Goal: Task Accomplishment & Management: Complete application form

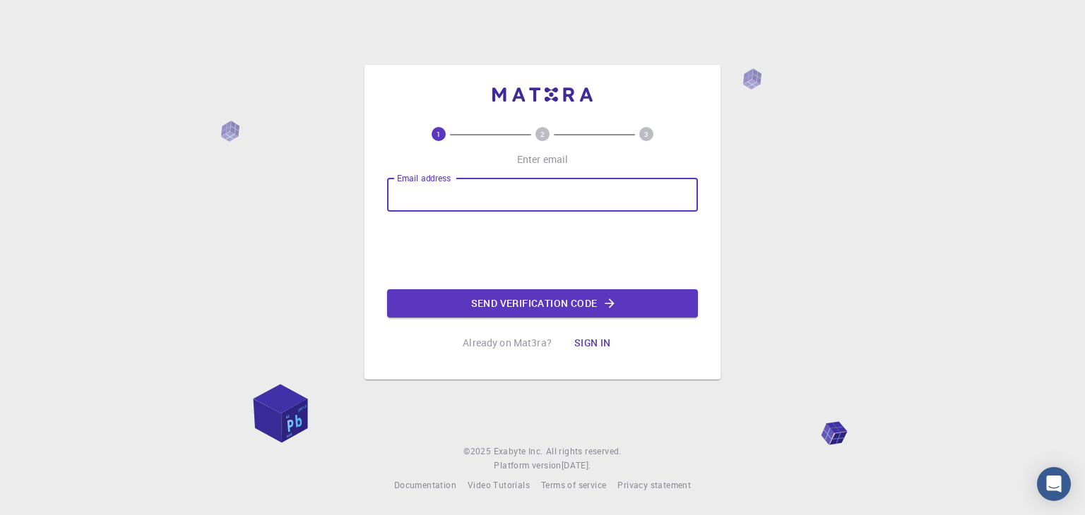
click at [465, 197] on input "Email address" at bounding box center [542, 195] width 311 height 34
type input "[EMAIL_ADDRESS][DOMAIN_NAME]"
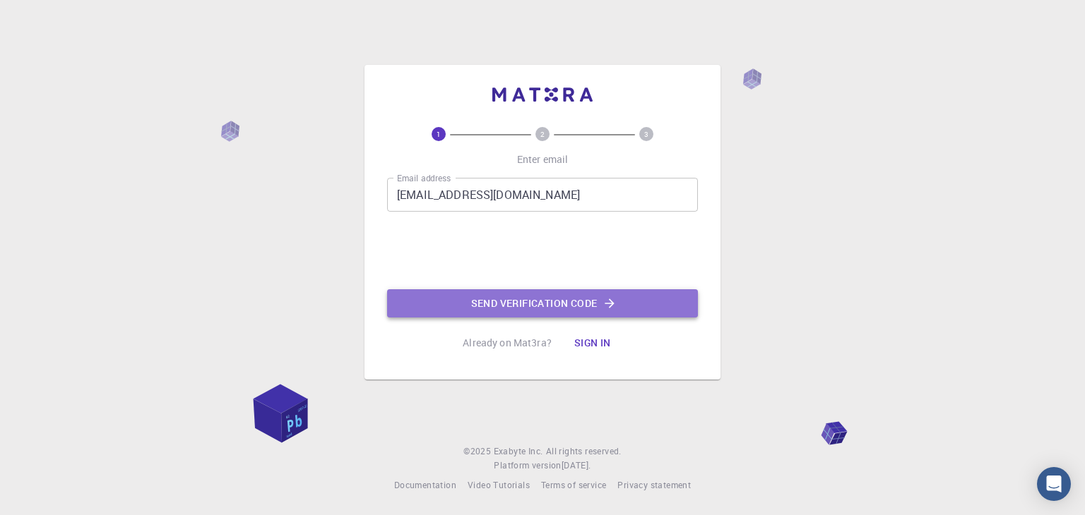
click at [544, 301] on button "Send verification code" at bounding box center [542, 304] width 311 height 28
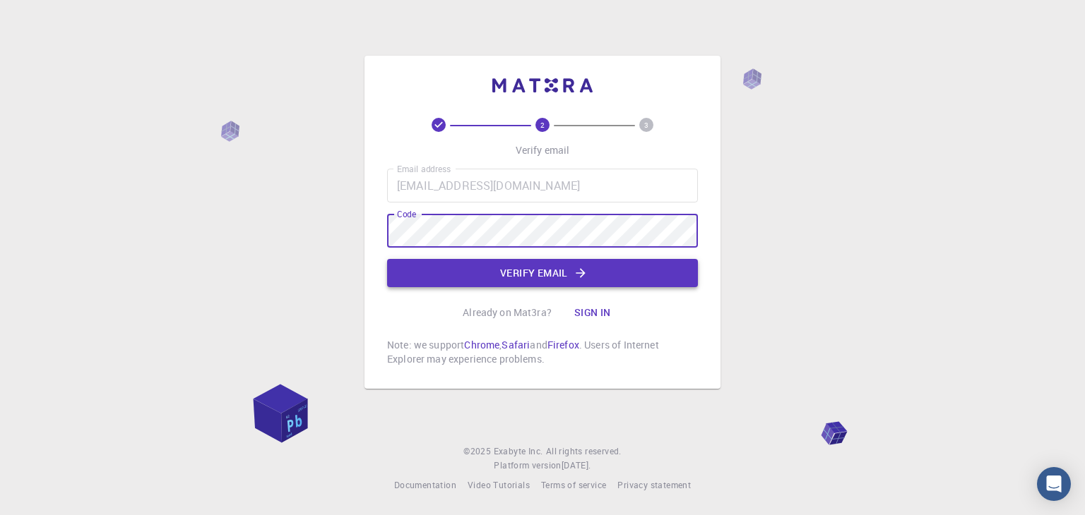
click at [476, 278] on button "Verify email" at bounding box center [542, 273] width 311 height 28
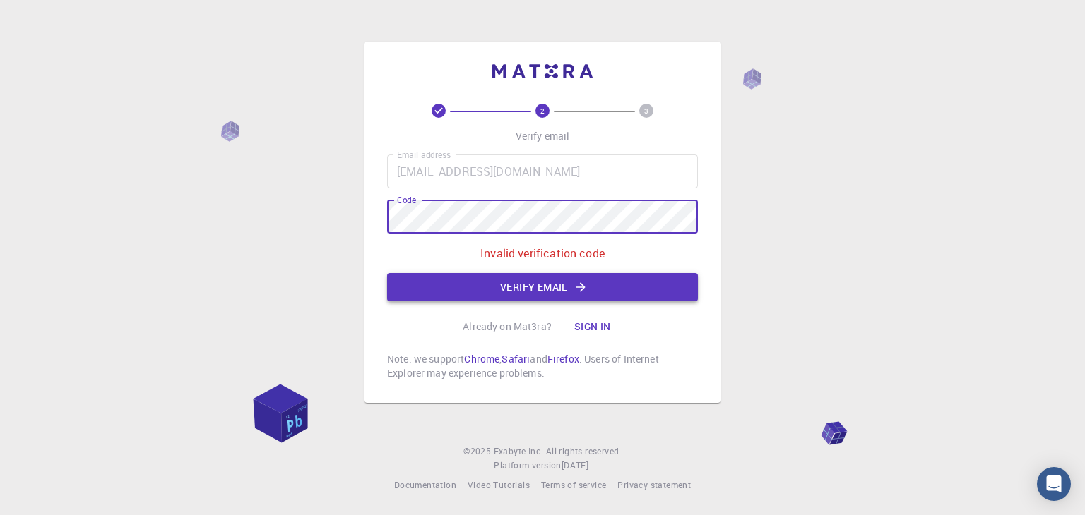
click at [576, 288] on icon "button" at bounding box center [580, 287] width 14 height 14
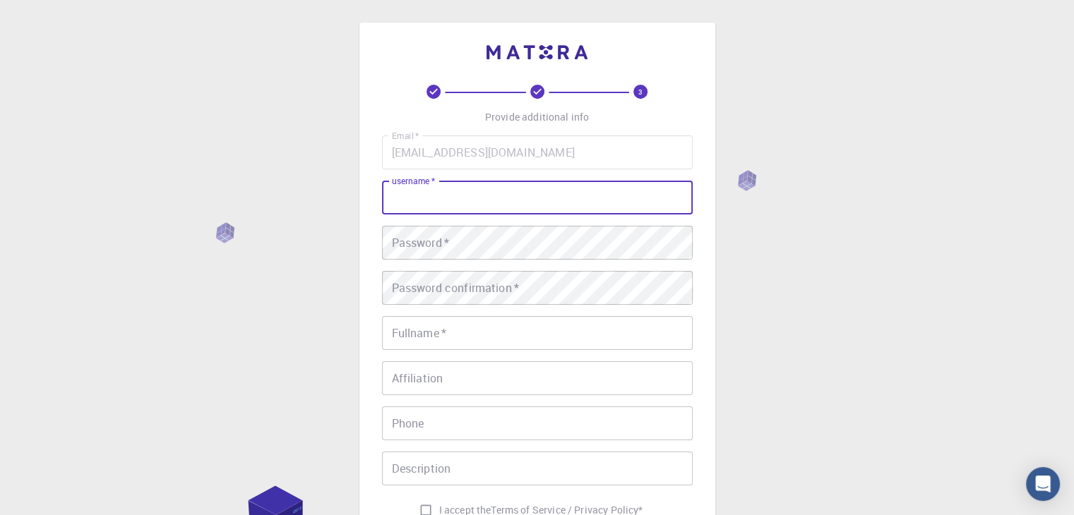
click at [474, 201] on input "username   *" at bounding box center [537, 198] width 311 height 34
type input "Aca"
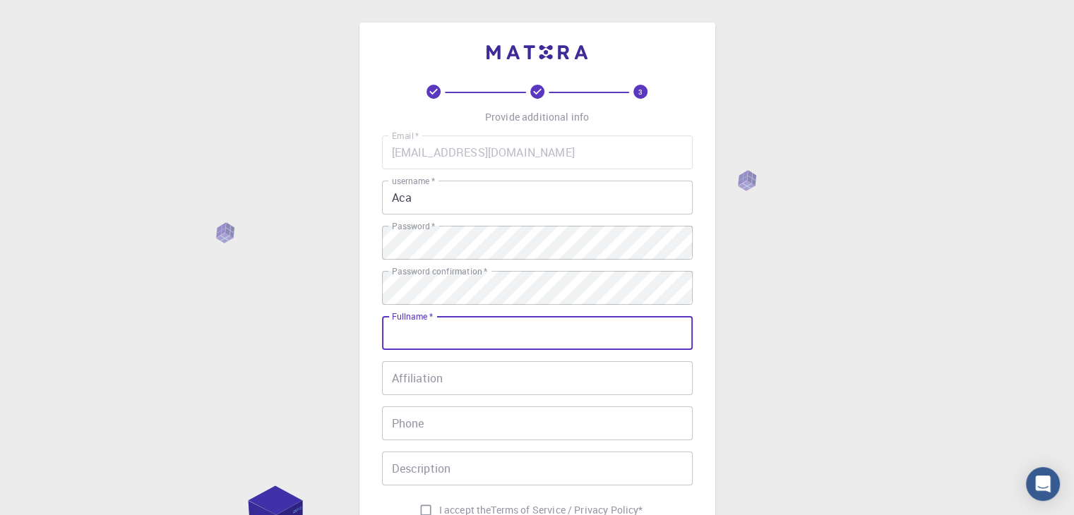
click at [457, 334] on input "Fullname   *" at bounding box center [537, 333] width 311 height 34
type input "[PERSON_NAME]"
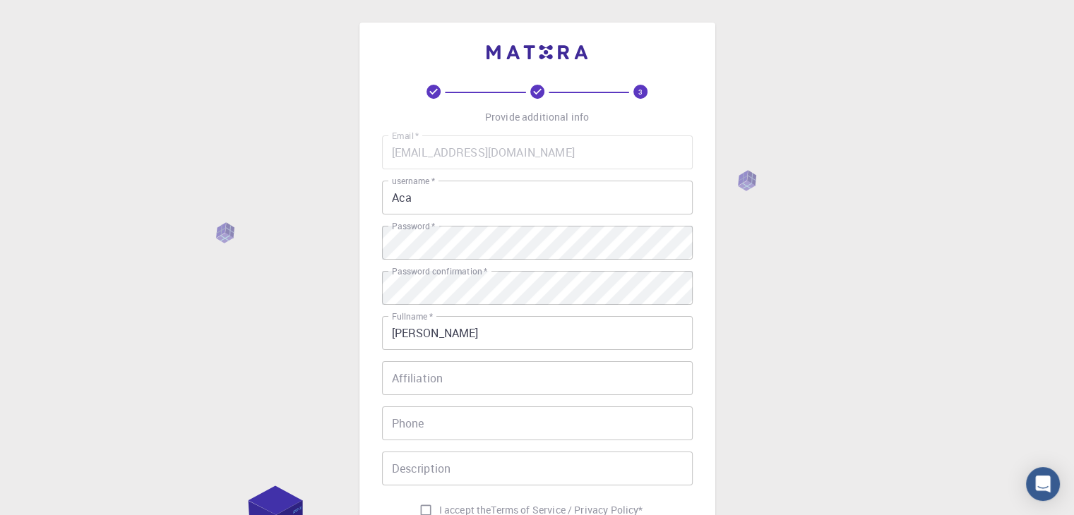
click at [295, 366] on div "3 Provide additional info Email   * [EMAIL_ADDRESS][DOMAIN_NAME] Email   * user…" at bounding box center [537, 359] width 1074 height 719
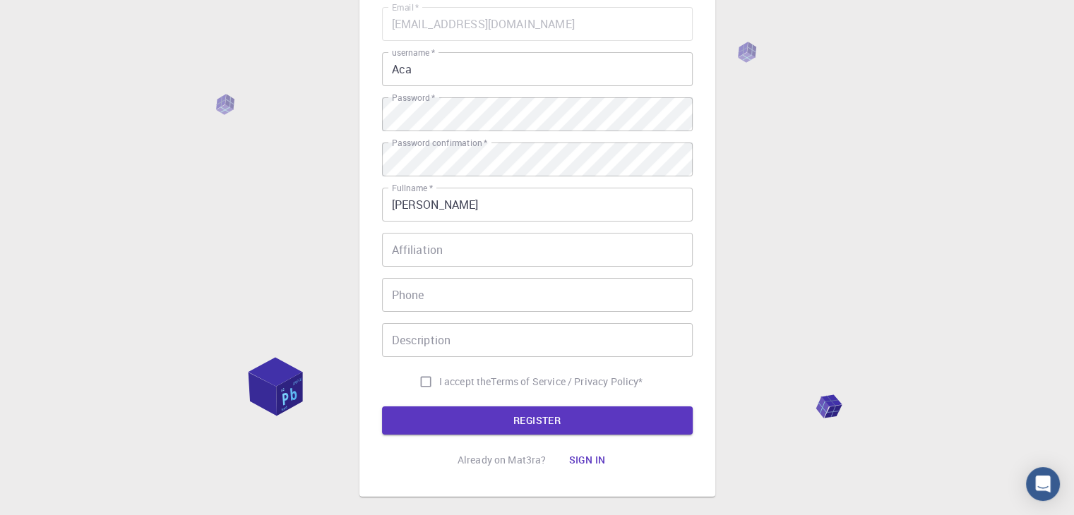
scroll to position [203, 0]
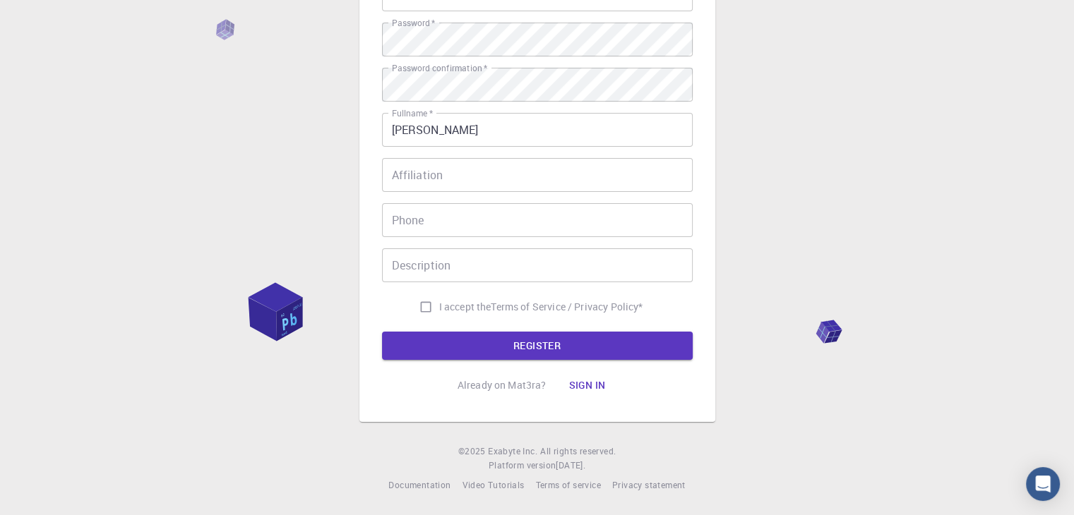
click at [422, 305] on input "I accept the Terms of Service / Privacy Policy *" at bounding box center [425, 307] width 27 height 27
checkbox input "true"
click at [537, 345] on button "REGISTER" at bounding box center [537, 346] width 311 height 28
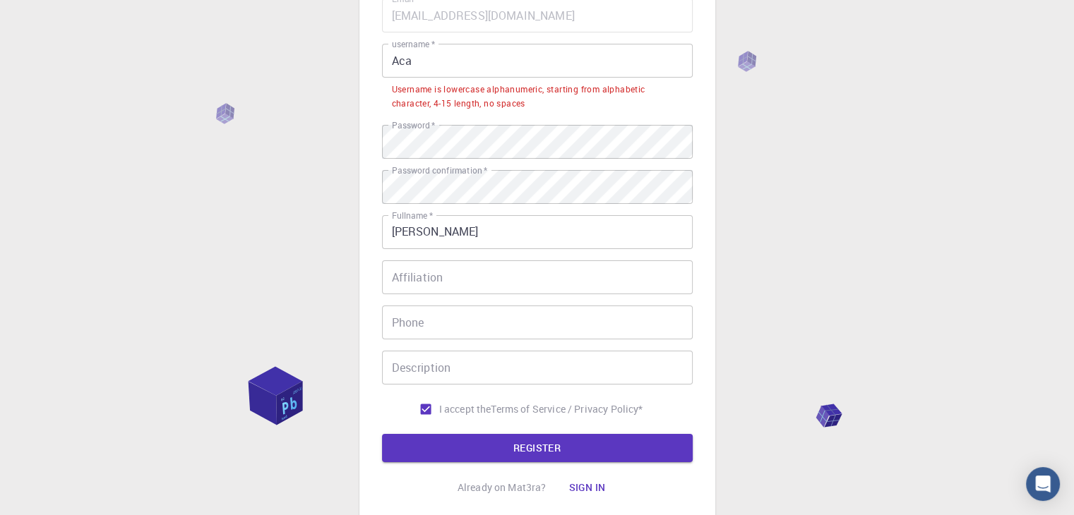
scroll to position [62, 0]
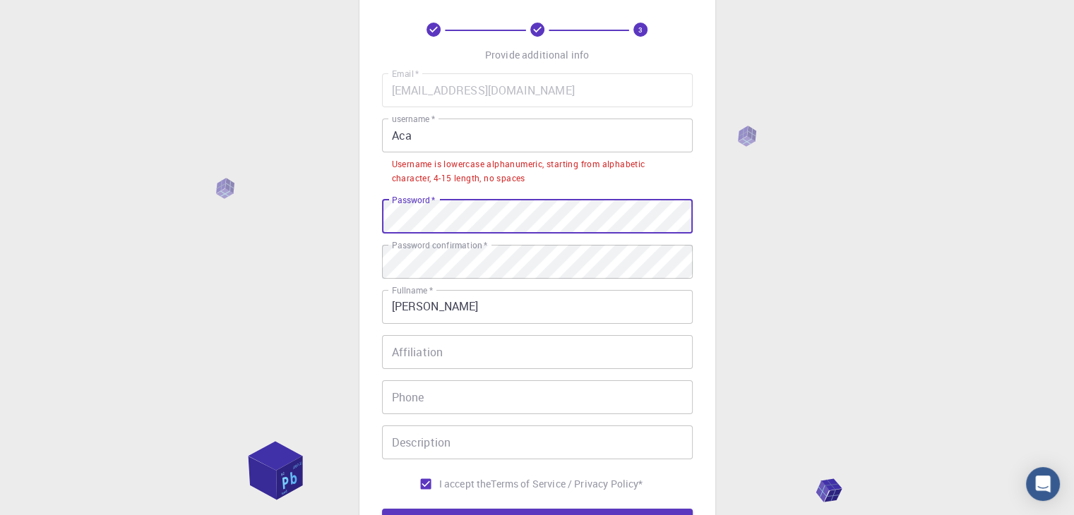
click at [325, 212] on div "3 Provide additional info Email   * [EMAIL_ADDRESS][DOMAIN_NAME] Email   * user…" at bounding box center [537, 315] width 1074 height 755
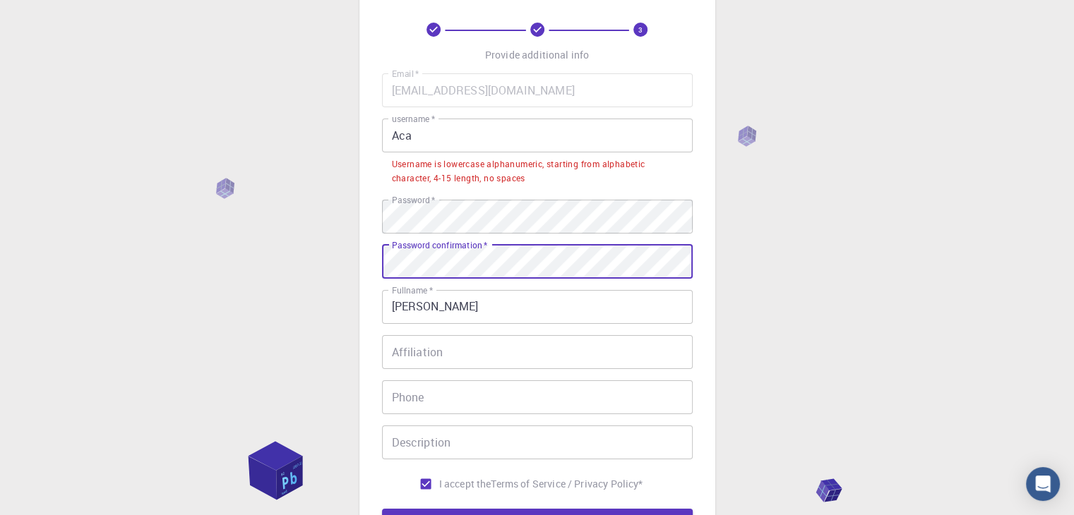
click at [277, 278] on div "3 Provide additional info Email   * [EMAIL_ADDRESS][DOMAIN_NAME] Email   * user…" at bounding box center [537, 315] width 1074 height 755
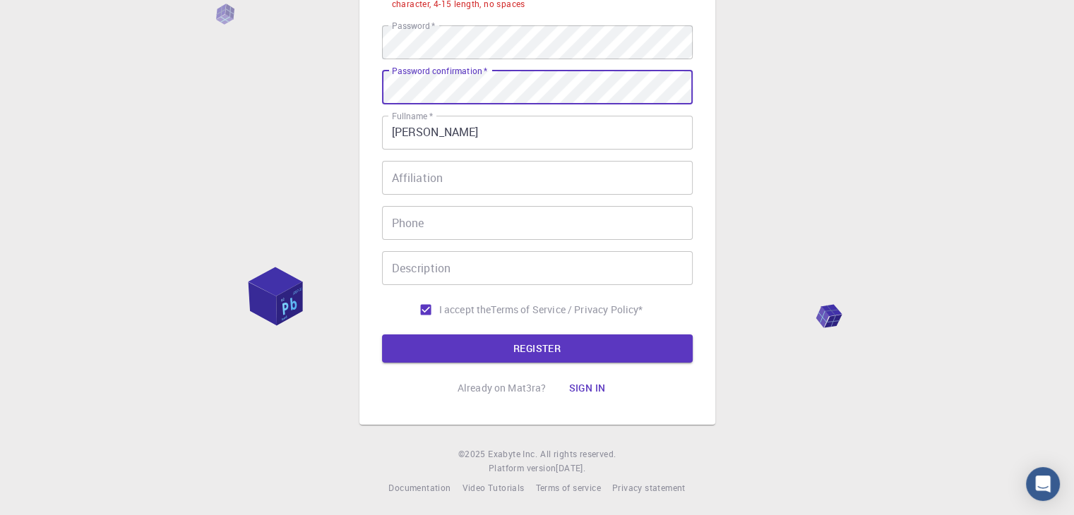
scroll to position [239, 0]
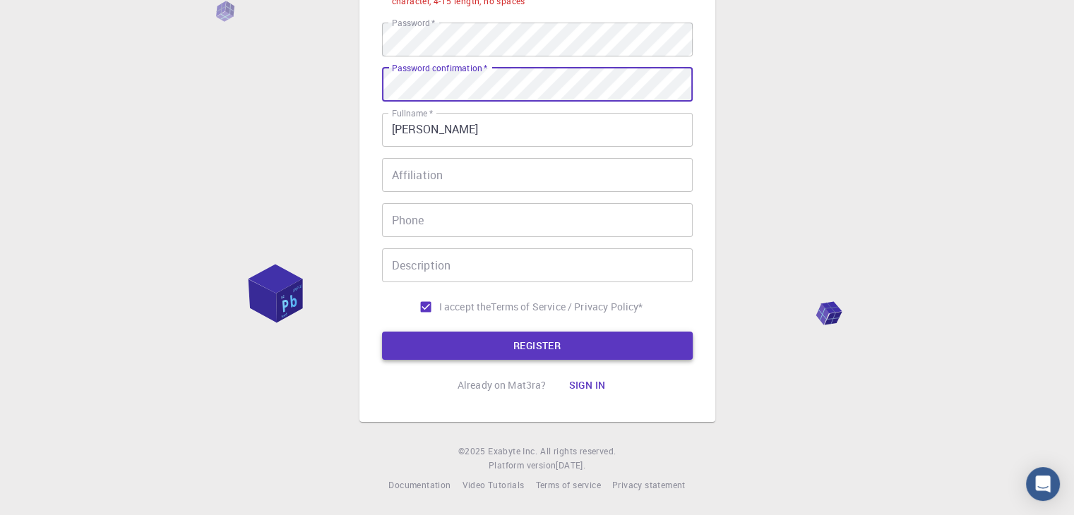
click at [506, 348] on button "REGISTER" at bounding box center [537, 346] width 311 height 28
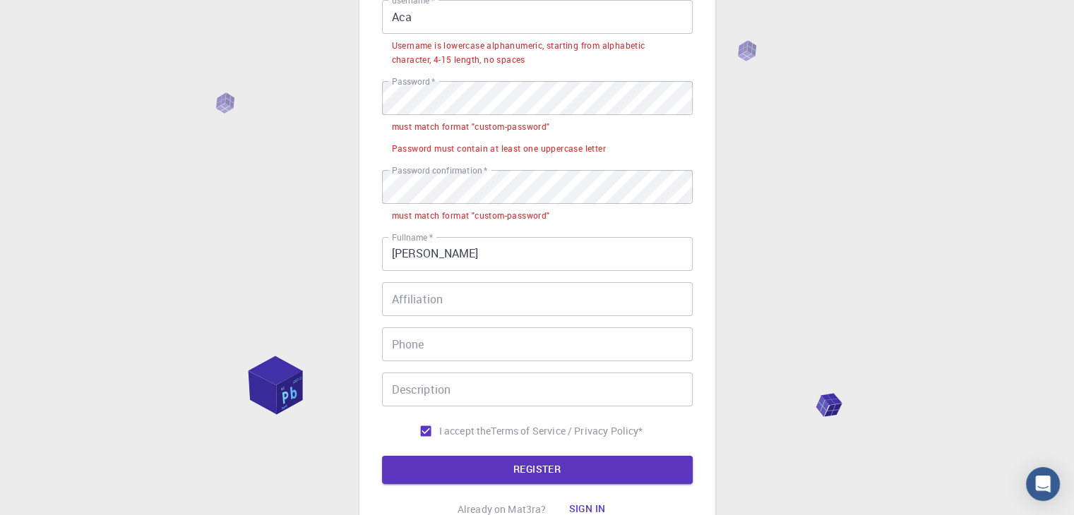
scroll to position [98, 0]
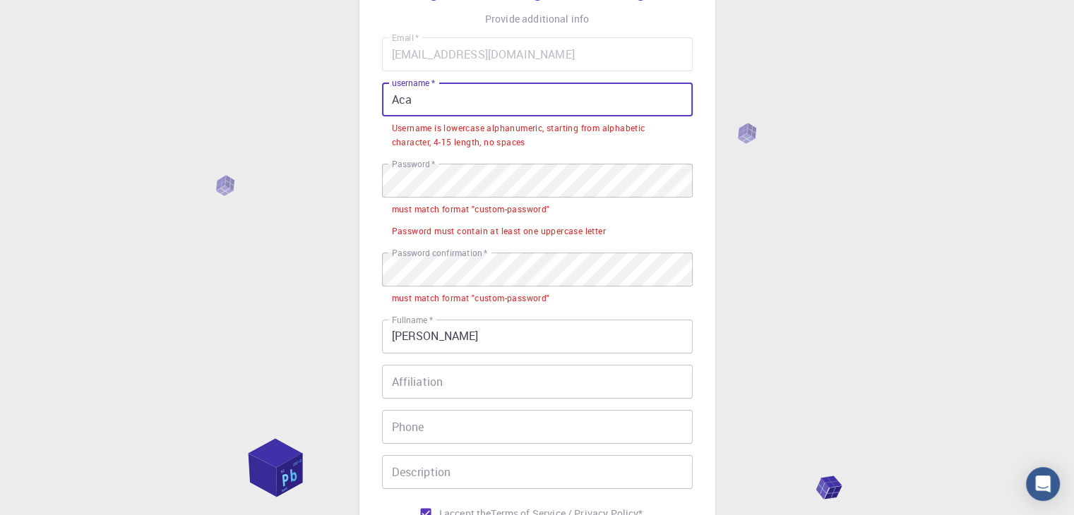
drag, startPoint x: 442, startPoint y: 105, endPoint x: 330, endPoint y: 106, distance: 111.6
click at [330, 106] on div "3 Provide additional info Email   * [EMAIL_ADDRESS][DOMAIN_NAME] Email   * user…" at bounding box center [537, 312] width 1074 height 820
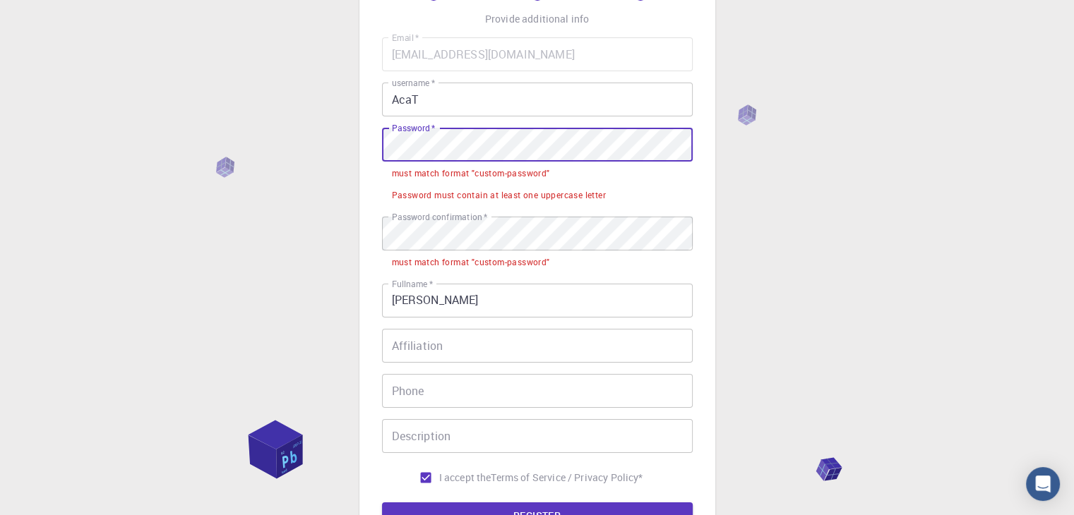
click at [336, 137] on div "3 Provide additional info Email   * [EMAIL_ADDRESS][DOMAIN_NAME] Email   * user…" at bounding box center [537, 294] width 1074 height 784
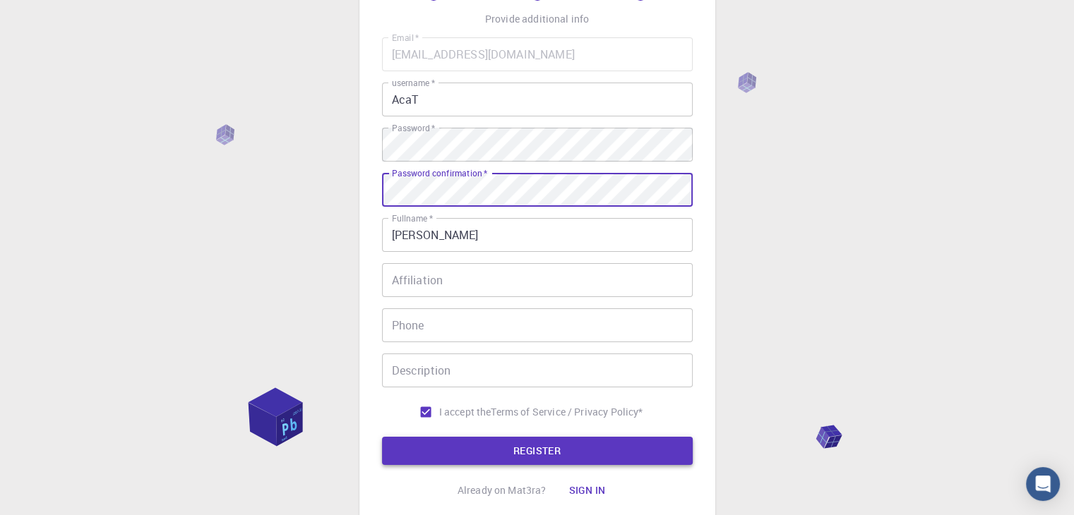
click at [581, 451] on button "REGISTER" at bounding box center [537, 451] width 311 height 28
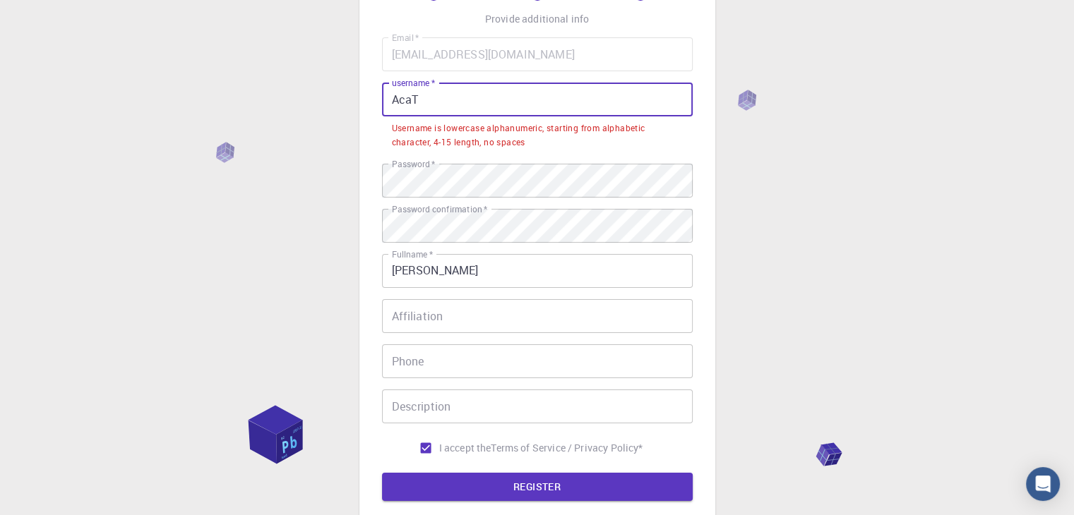
drag, startPoint x: 429, startPoint y: 99, endPoint x: 374, endPoint y: 105, distance: 55.4
click at [374, 105] on div "3 Provide additional info Email   * [EMAIL_ADDRESS][DOMAIN_NAME] Email   * user…" at bounding box center [537, 243] width 356 height 639
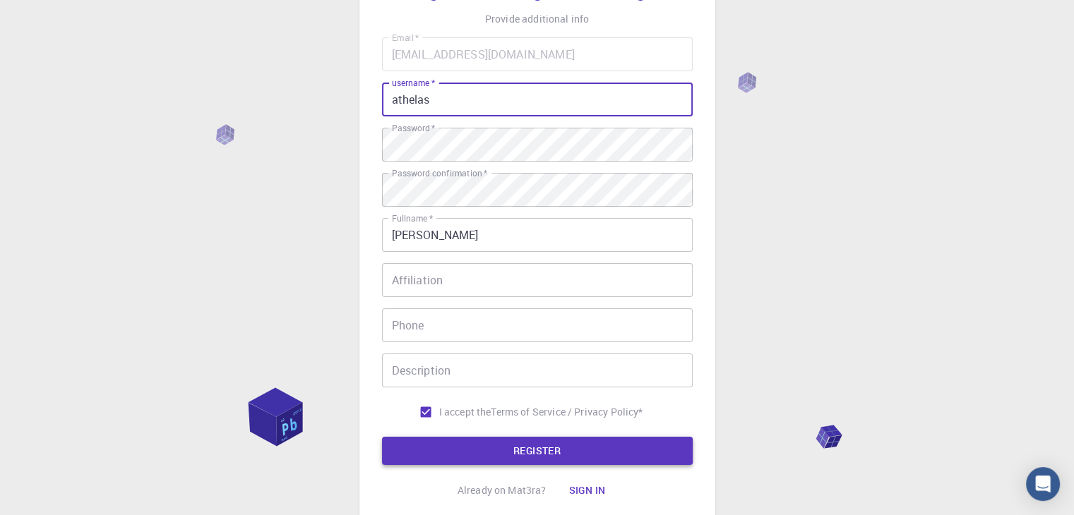
type input "athelas"
click at [536, 453] on button "REGISTER" at bounding box center [537, 451] width 311 height 28
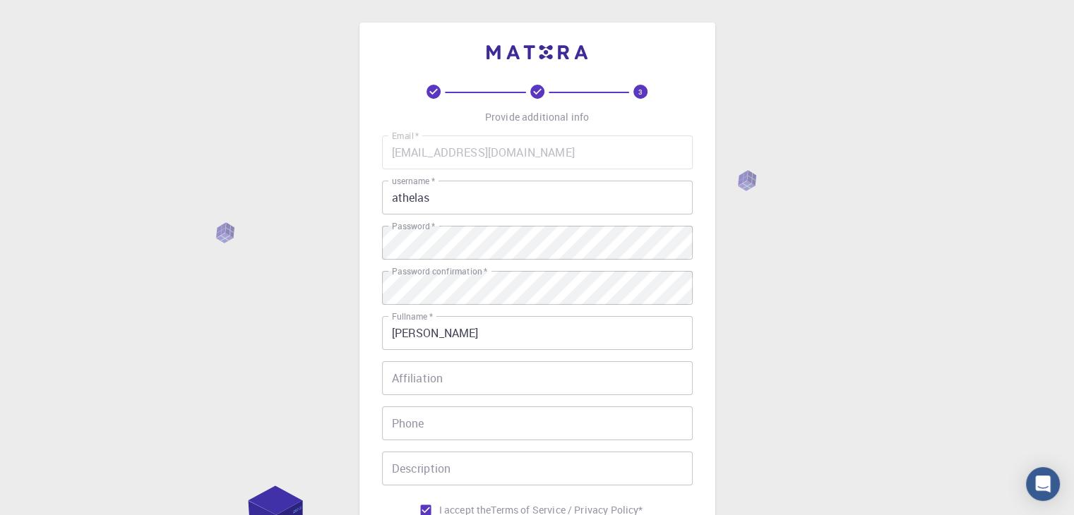
scroll to position [203, 0]
